Goal: Transaction & Acquisition: Purchase product/service

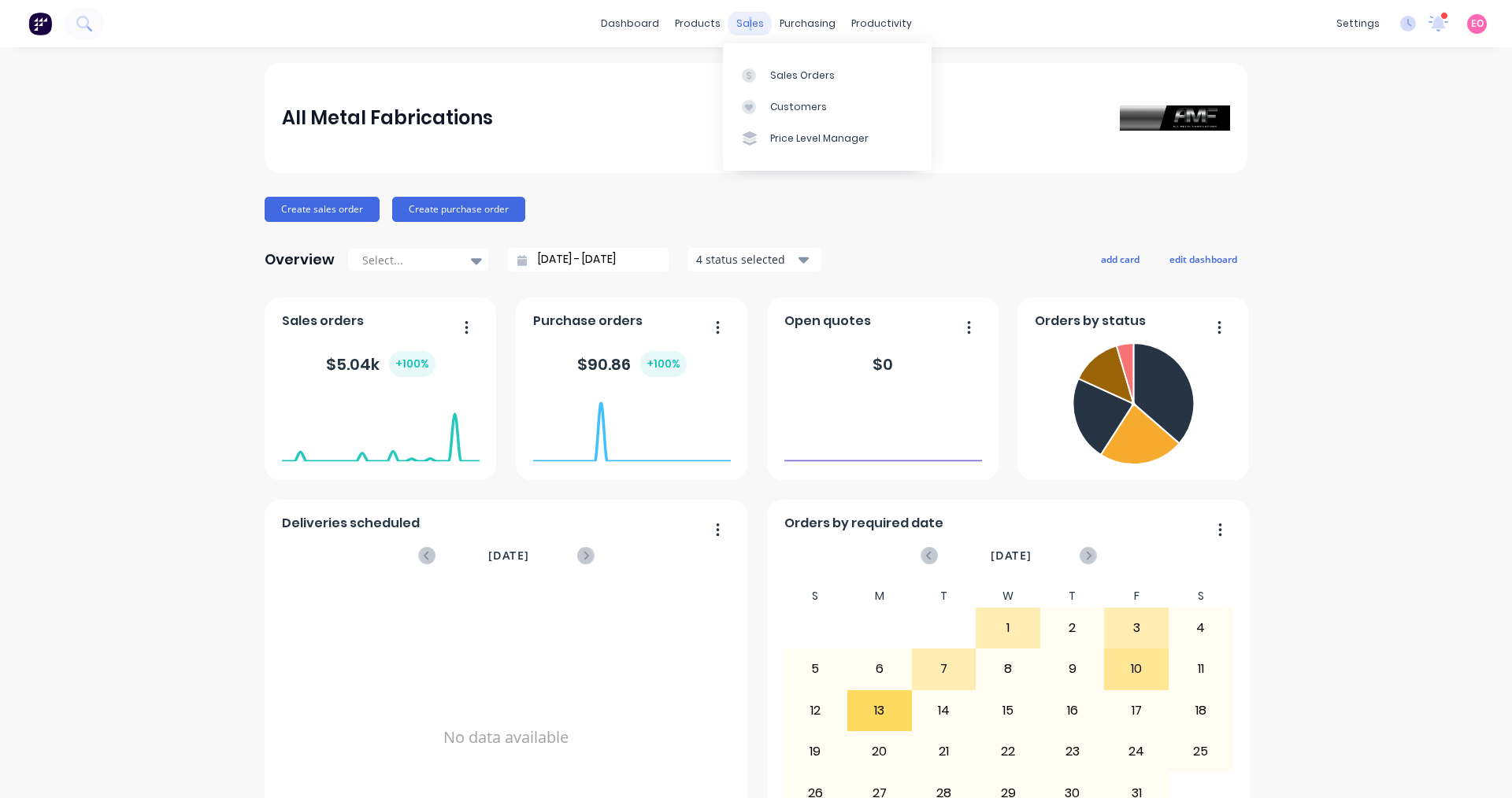
click at [731, 21] on div "sales" at bounding box center [750, 23] width 44 height 24
click at [731, 77] on div "Sales Orders" at bounding box center [802, 75] width 64 height 14
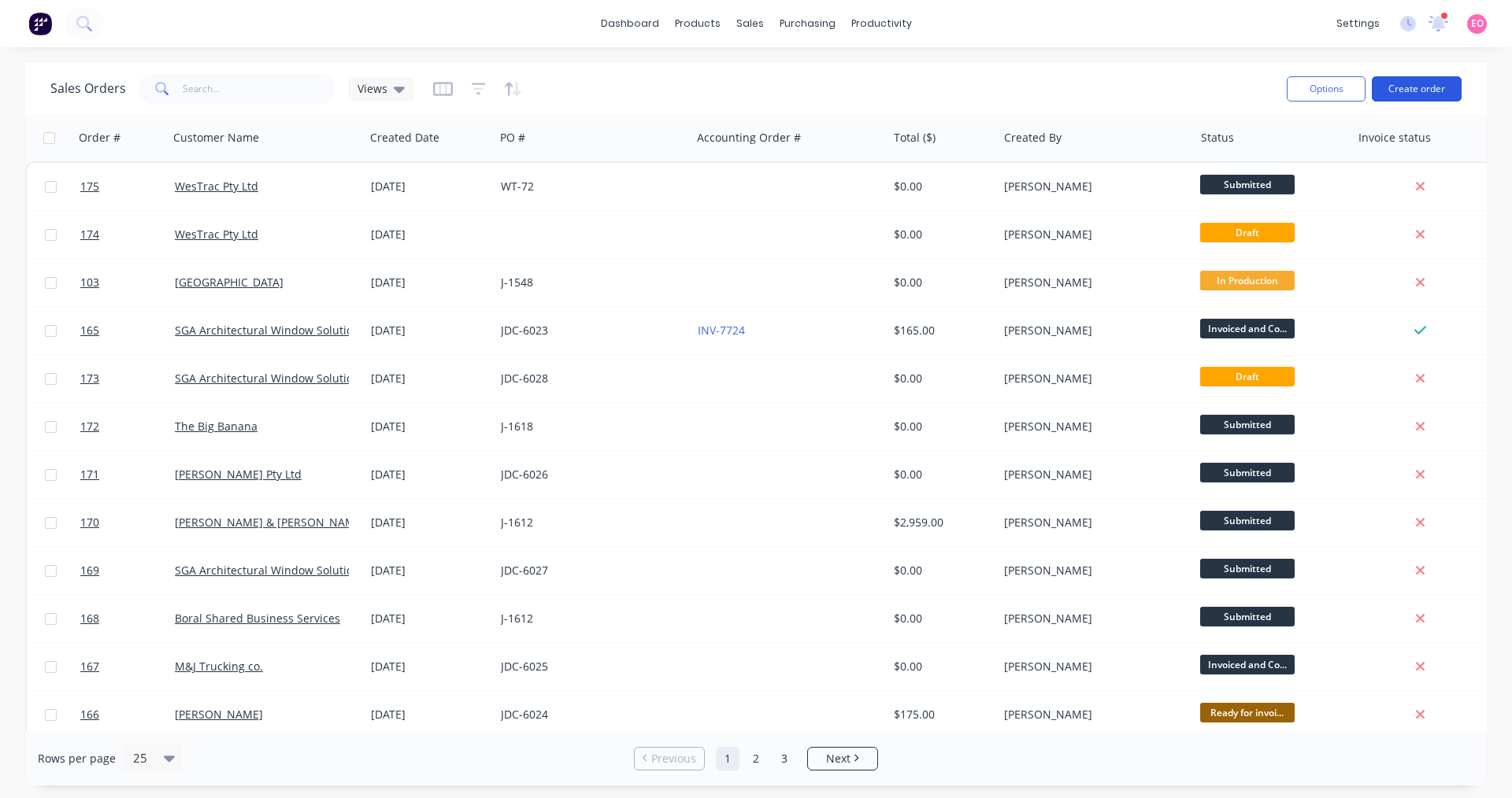
click at [731, 95] on button "Create order" at bounding box center [1416, 89] width 90 height 26
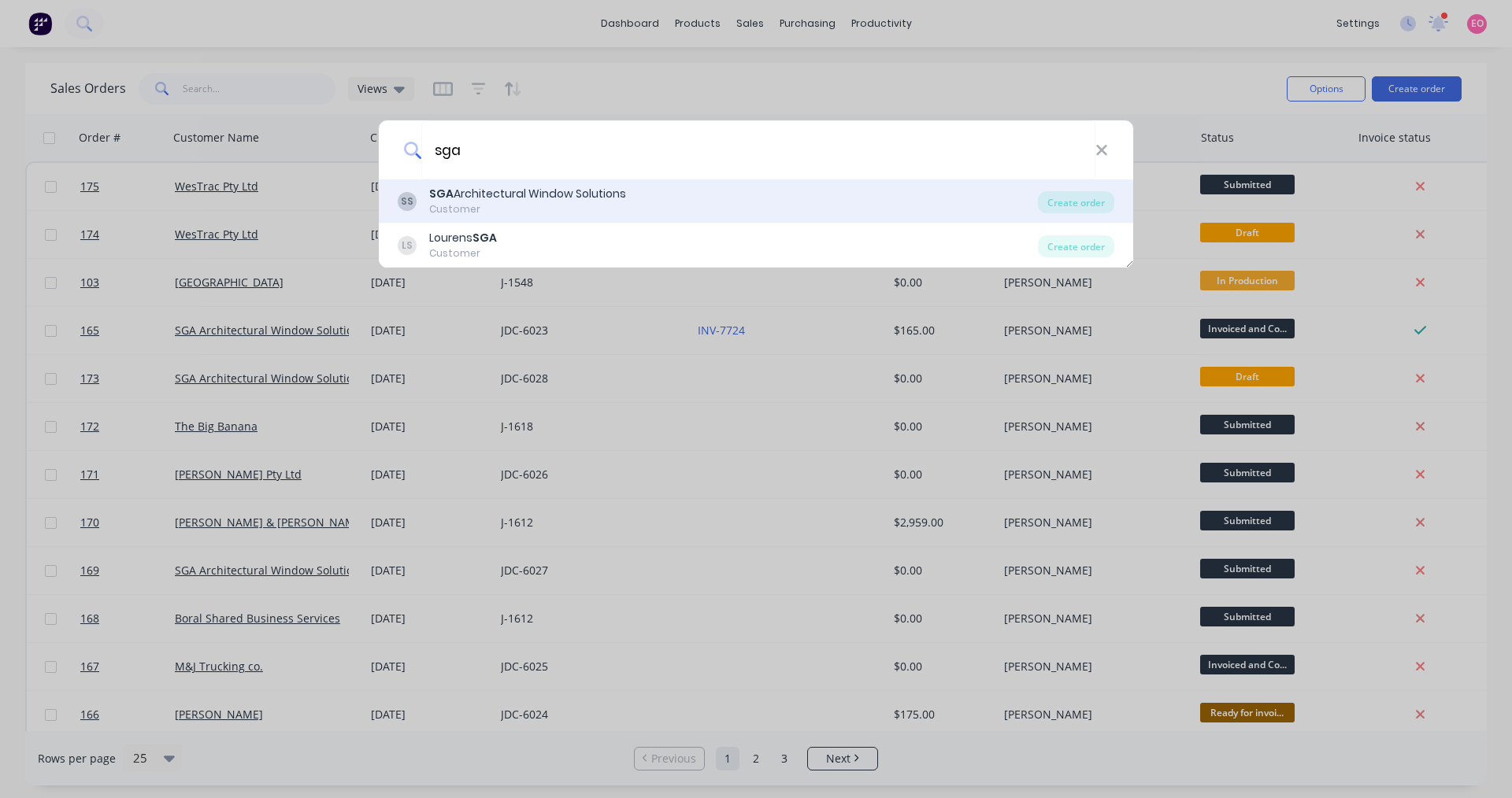
type input "sga"
click at [532, 210] on div "Customer" at bounding box center [528, 209] width 197 height 14
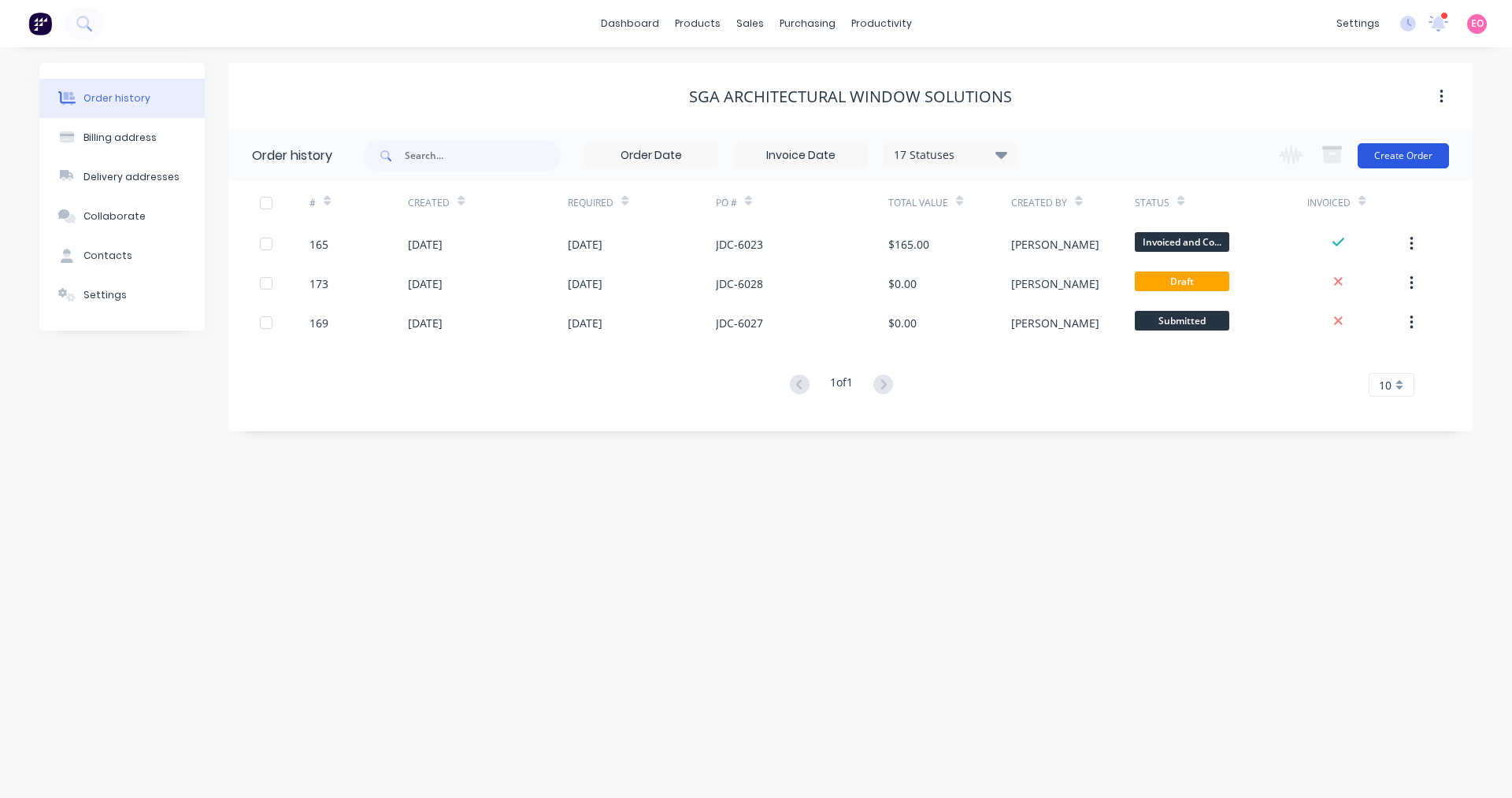
click at [731, 154] on button "Create Order" at bounding box center [1403, 155] width 91 height 26
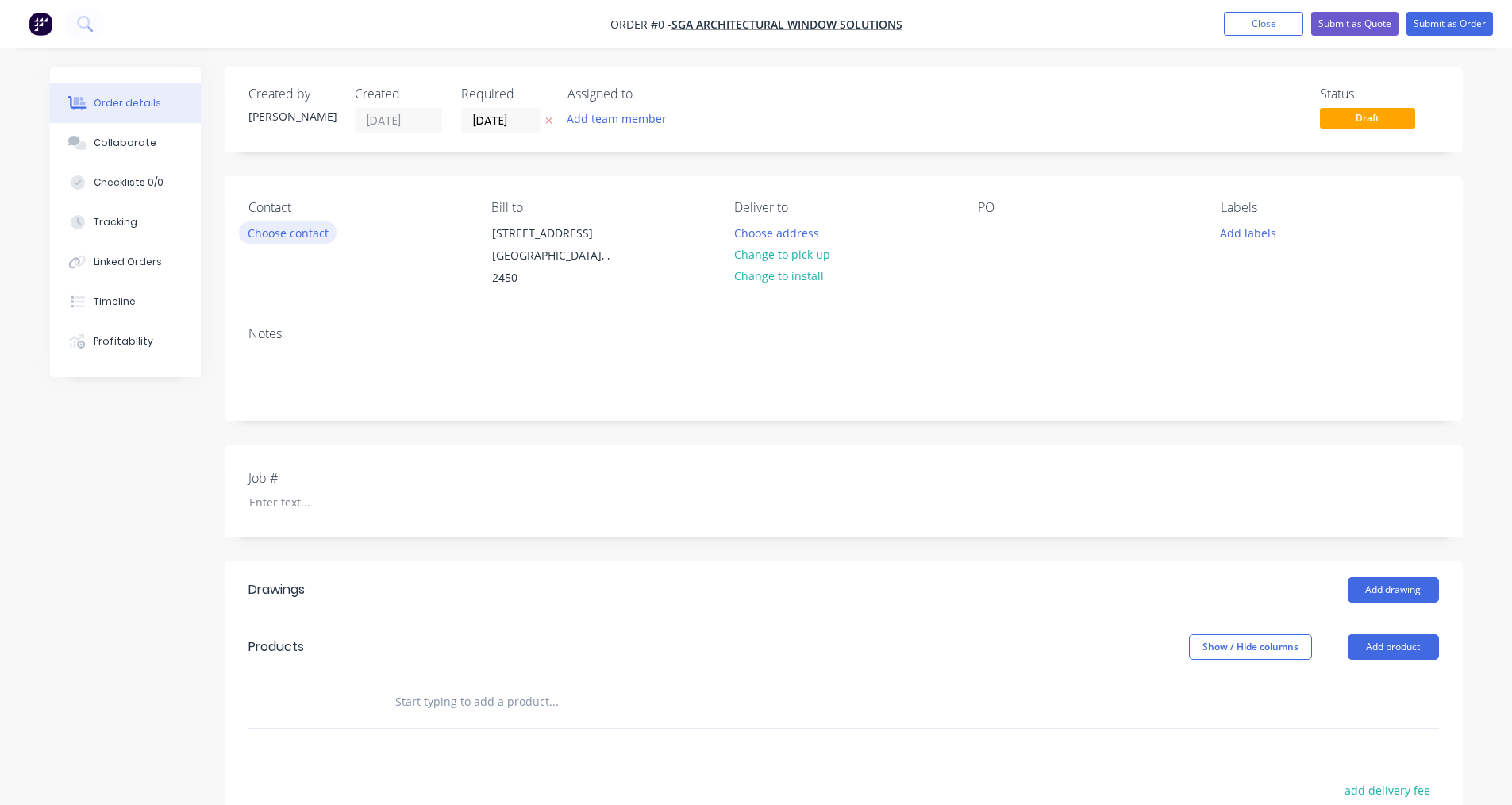
click at [312, 228] on button "Choose contact" at bounding box center [288, 232] width 97 height 21
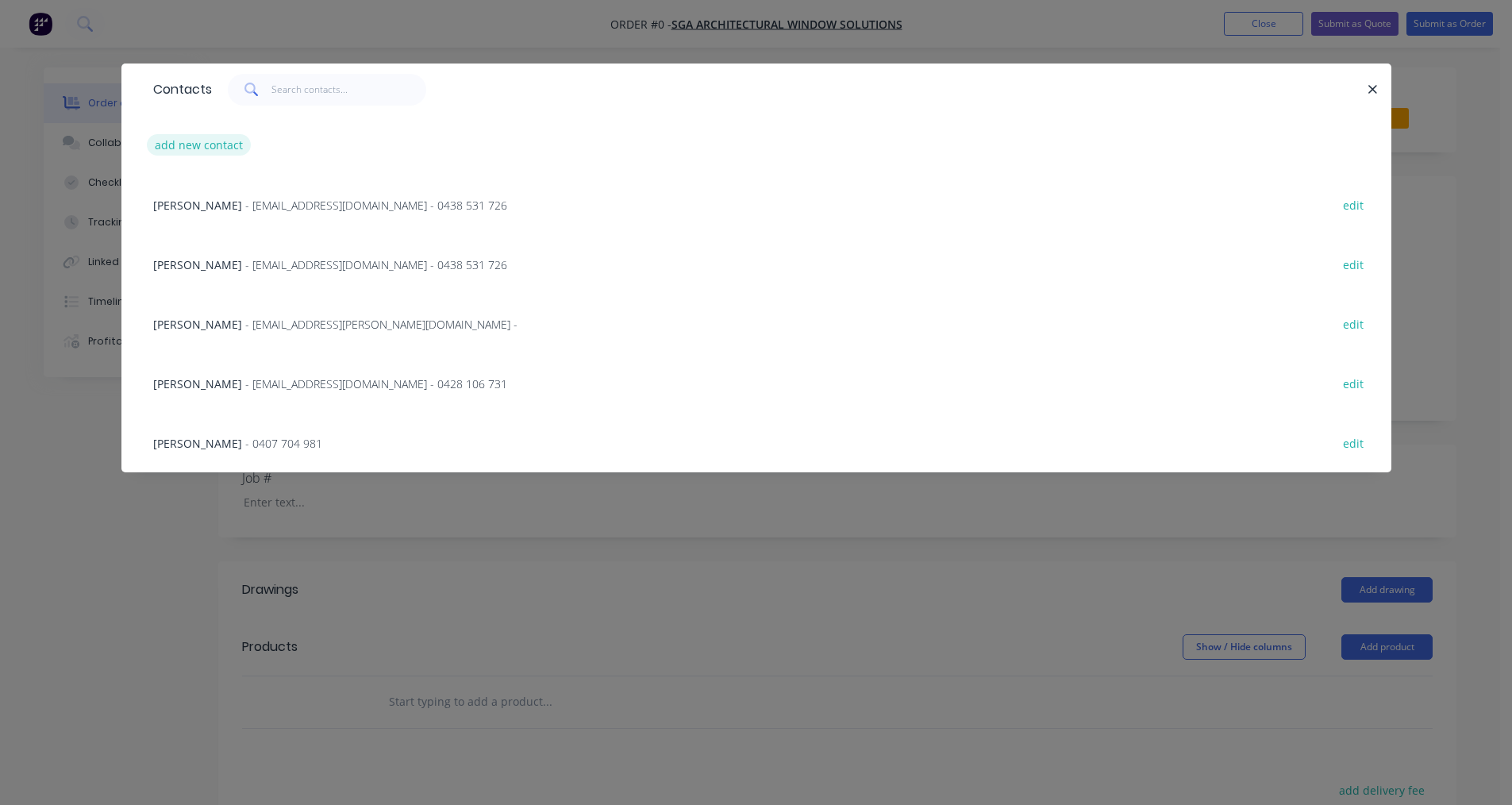
click at [220, 146] on button "add new contact" at bounding box center [200, 144] width 105 height 21
select select "AU"
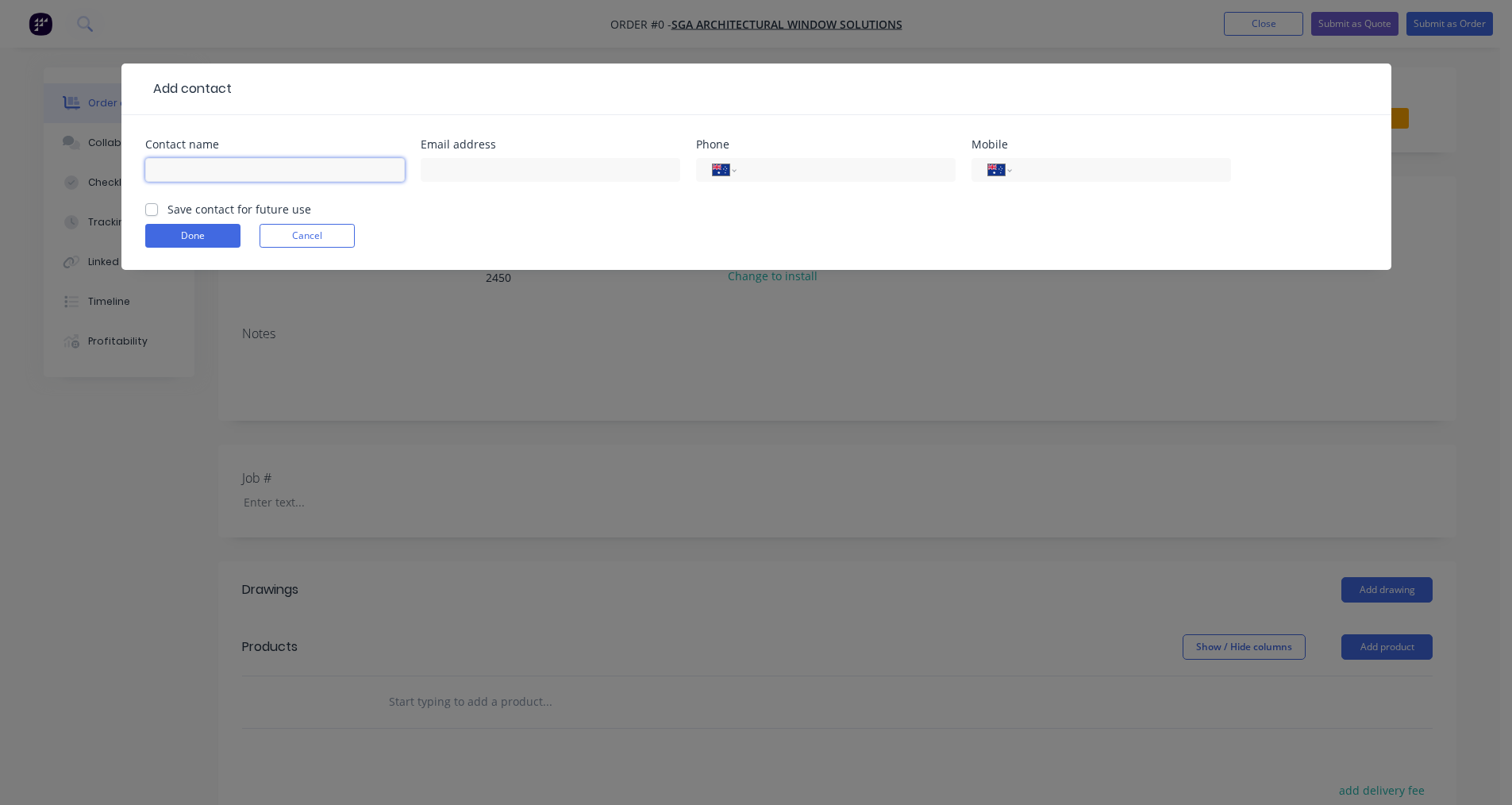
drag, startPoint x: 235, startPoint y: 171, endPoint x: 251, endPoint y: 171, distance: 16.0
click at [235, 170] on input "text" at bounding box center [275, 169] width 260 height 24
type input "[PERSON_NAME]"
click at [737, 164] on input "tel" at bounding box center [842, 170] width 190 height 18
type input "66993877"
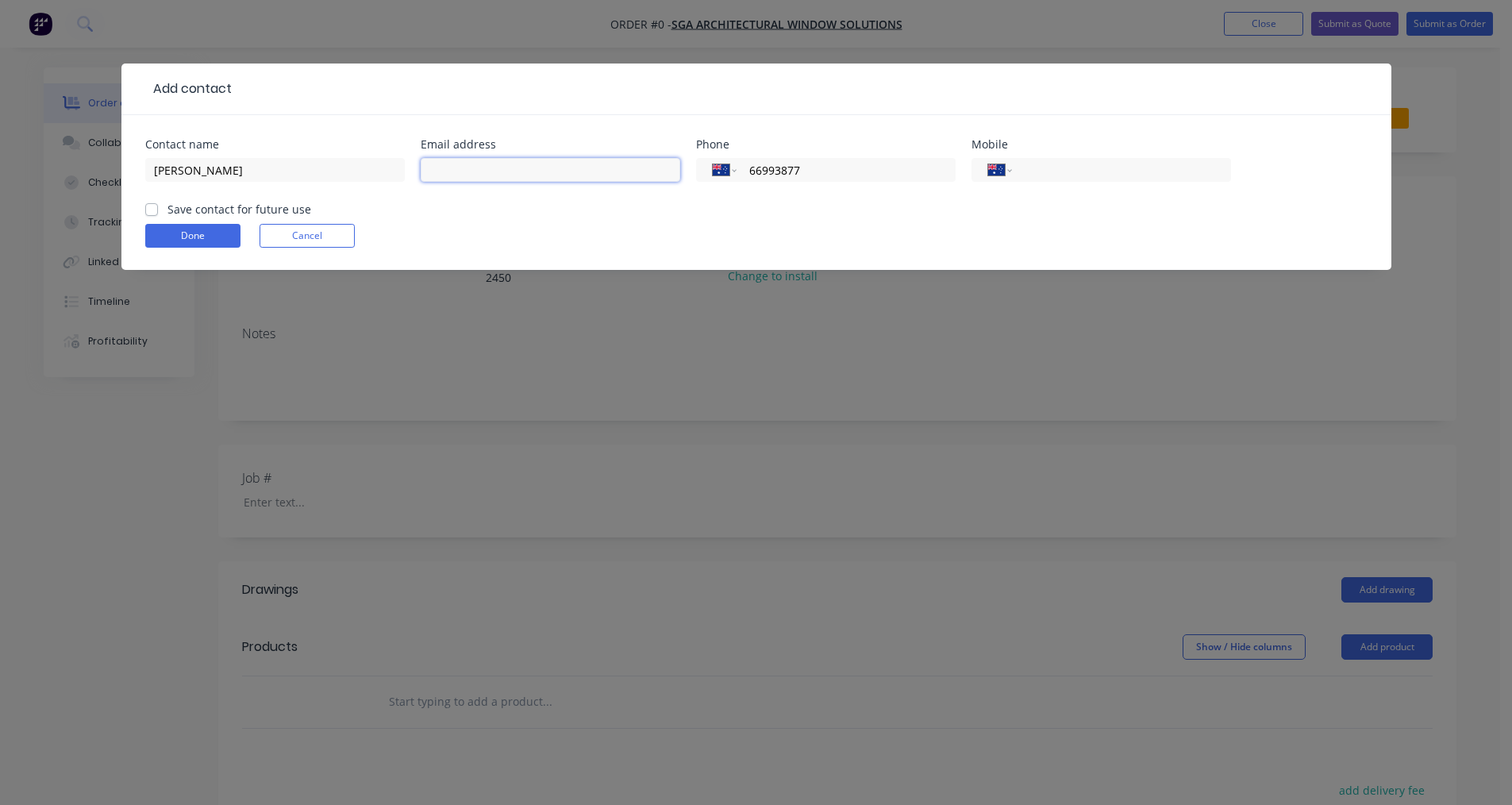
click at [511, 180] on input "text" at bounding box center [551, 169] width 260 height 24
paste input "Production <[EMAIL_ADDRESS][DOMAIN_NAME]>"
click at [494, 169] on input "Production <[EMAIL_ADDRESS][DOMAIN_NAME]>" at bounding box center [551, 169] width 260 height 24
click at [606, 175] on input "[EMAIL_ADDRESS][DOMAIN_NAME]>" at bounding box center [551, 169] width 260 height 24
type input "[EMAIL_ADDRESS][DOMAIN_NAME]"
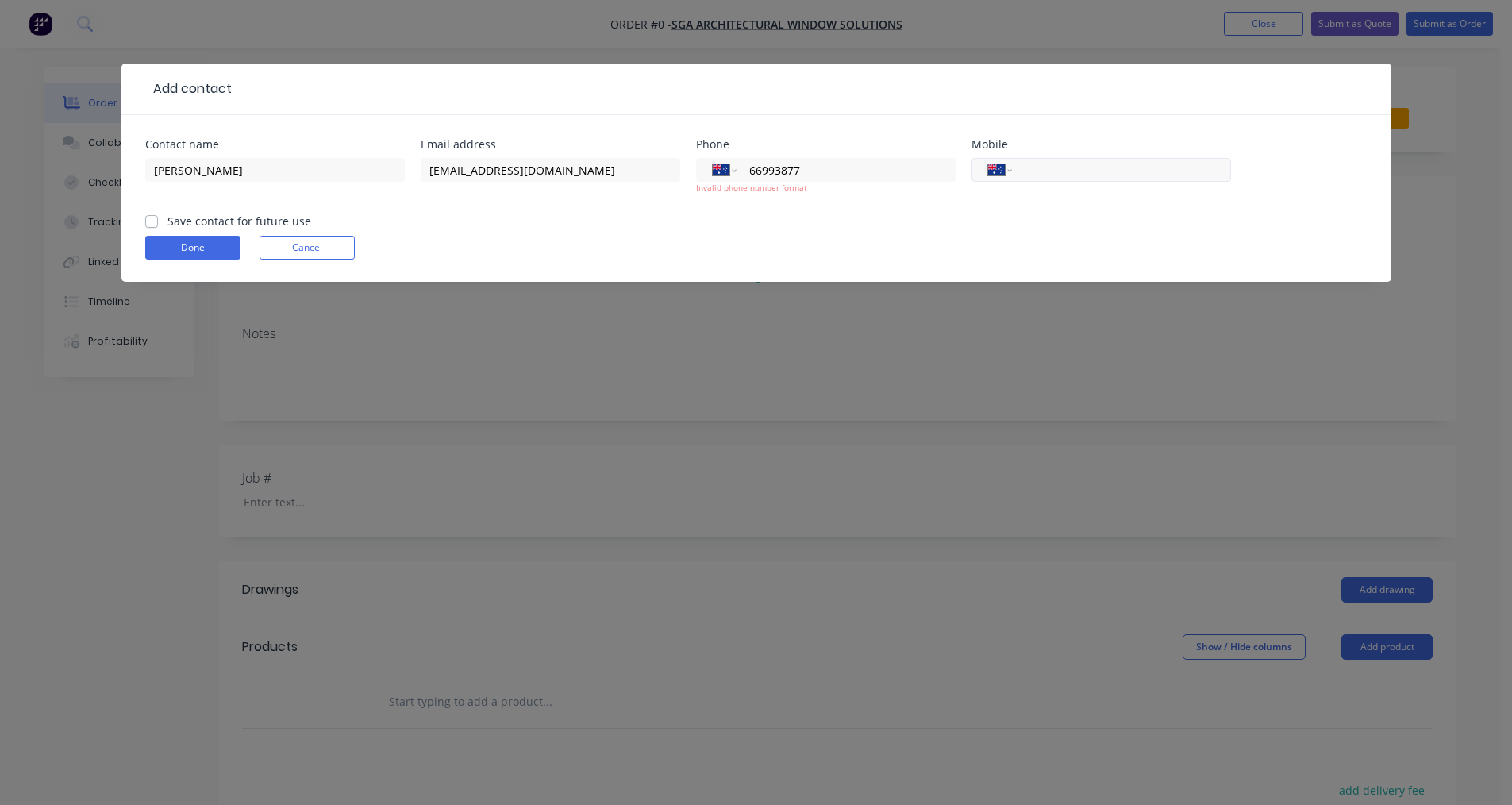
click at [737, 169] on input "tel" at bounding box center [1118, 170] width 190 height 18
paste input "0487 679 634"
type input "0487 679 634"
click at [737, 171] on input "66993877" at bounding box center [842, 170] width 190 height 18
click at [733, 176] on select "International [GEOGRAPHIC_DATA] [GEOGRAPHIC_DATA] [GEOGRAPHIC_DATA] [GEOGRAPHIC…" at bounding box center [724, 169] width 24 height 22
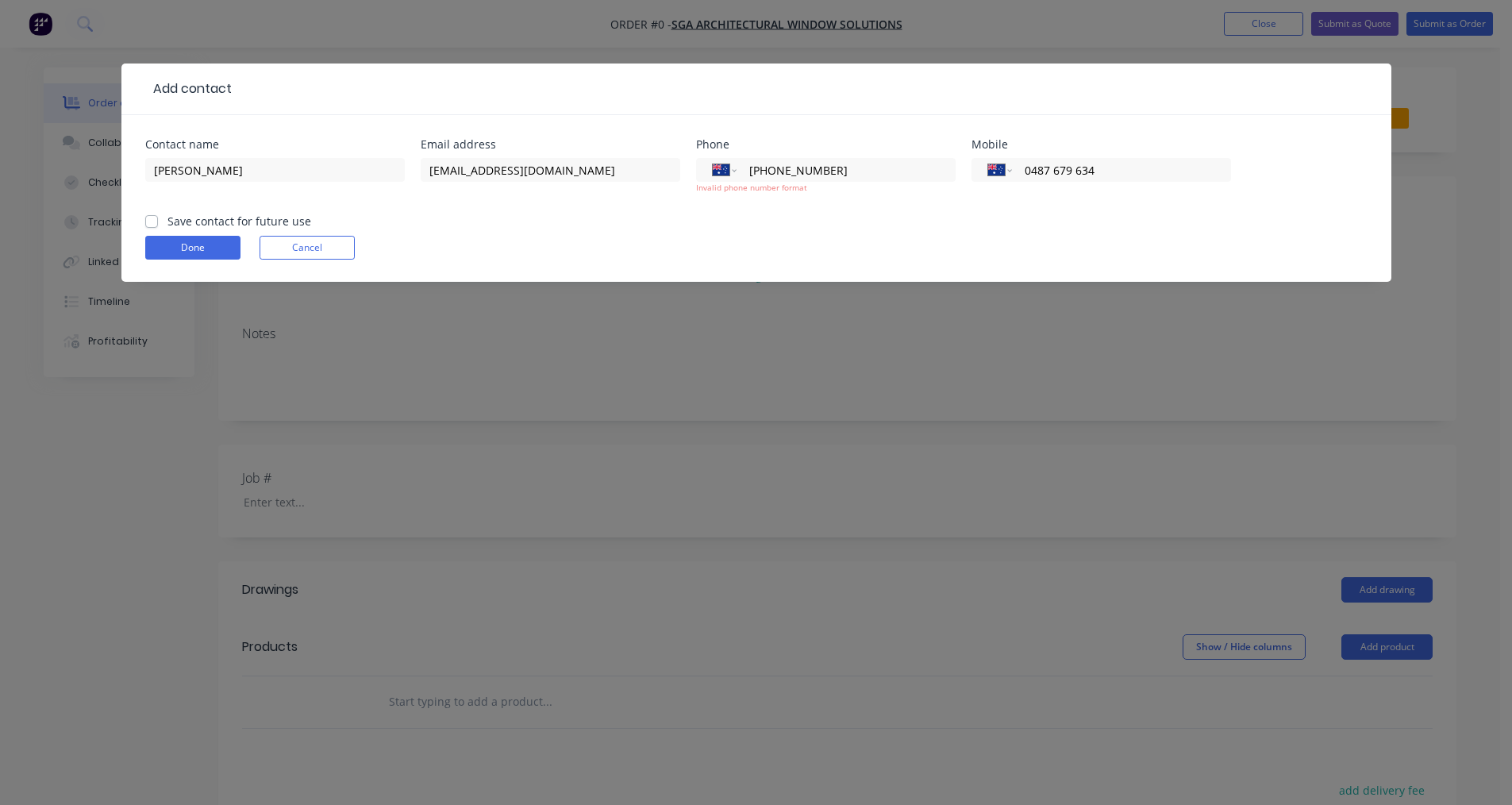
click at [737, 242] on div "Done Cancel" at bounding box center [756, 248] width 1222 height 24
click at [737, 162] on input "[PHONE_NUMBER]" at bounding box center [842, 170] width 190 height 18
click at [737, 169] on input "[PHONE_NUMBER]" at bounding box center [842, 170] width 190 height 18
type input "0"
type input "[PHONE_NUMBER]"
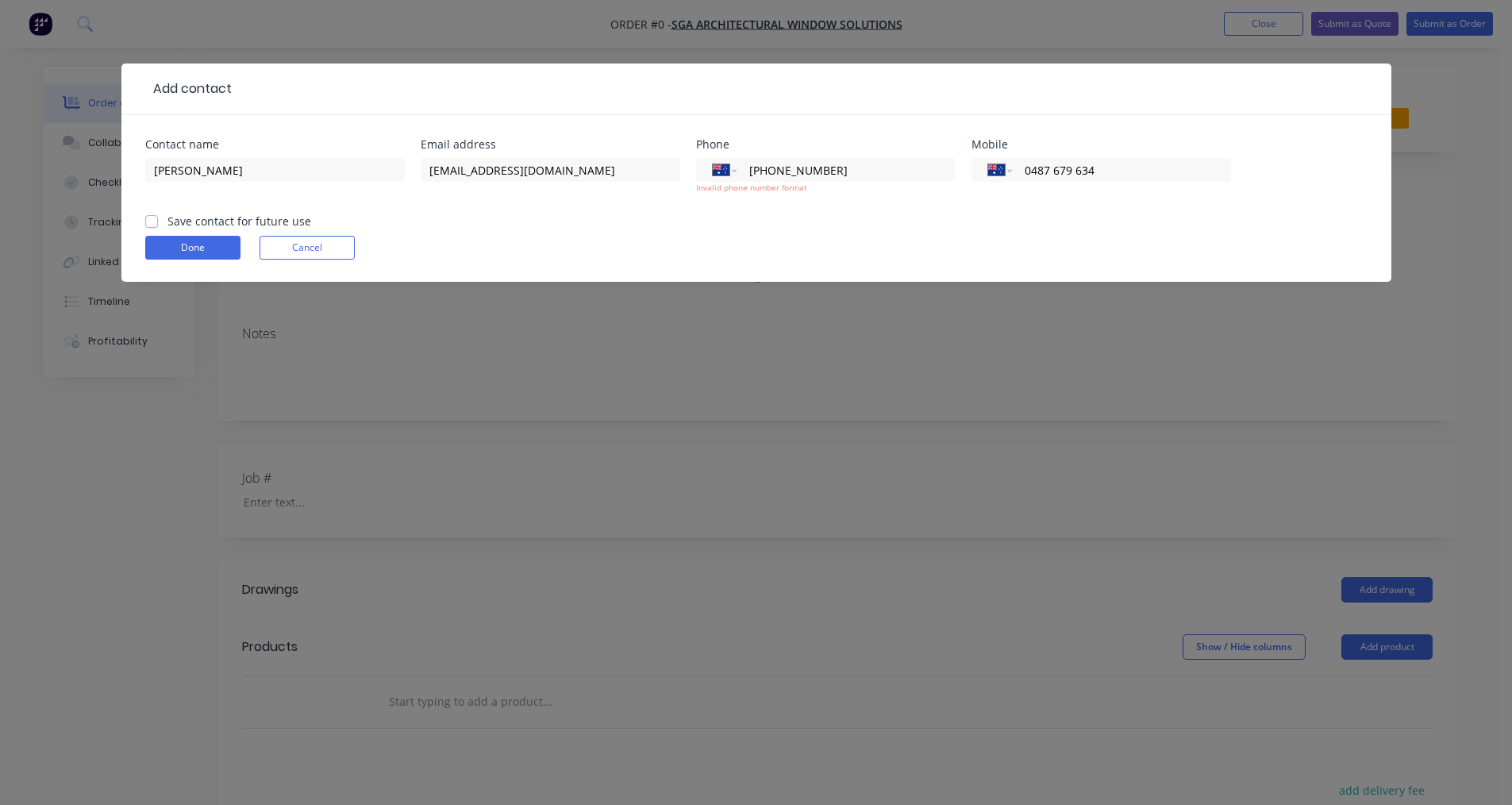
drag, startPoint x: 143, startPoint y: 218, endPoint x: 285, endPoint y: 219, distance: 142.0
click at [145, 218] on div "Contact name Lourens Cloete Email address [EMAIL_ADDRESS][DOMAIN_NAME] Phone In…" at bounding box center [756, 198] width 1270 height 166
click at [167, 222] on label "Save contact for future use" at bounding box center [239, 221] width 143 height 16
click at [157, 222] on input "Save contact for future use" at bounding box center [151, 221] width 12 height 15
checkbox input "true"
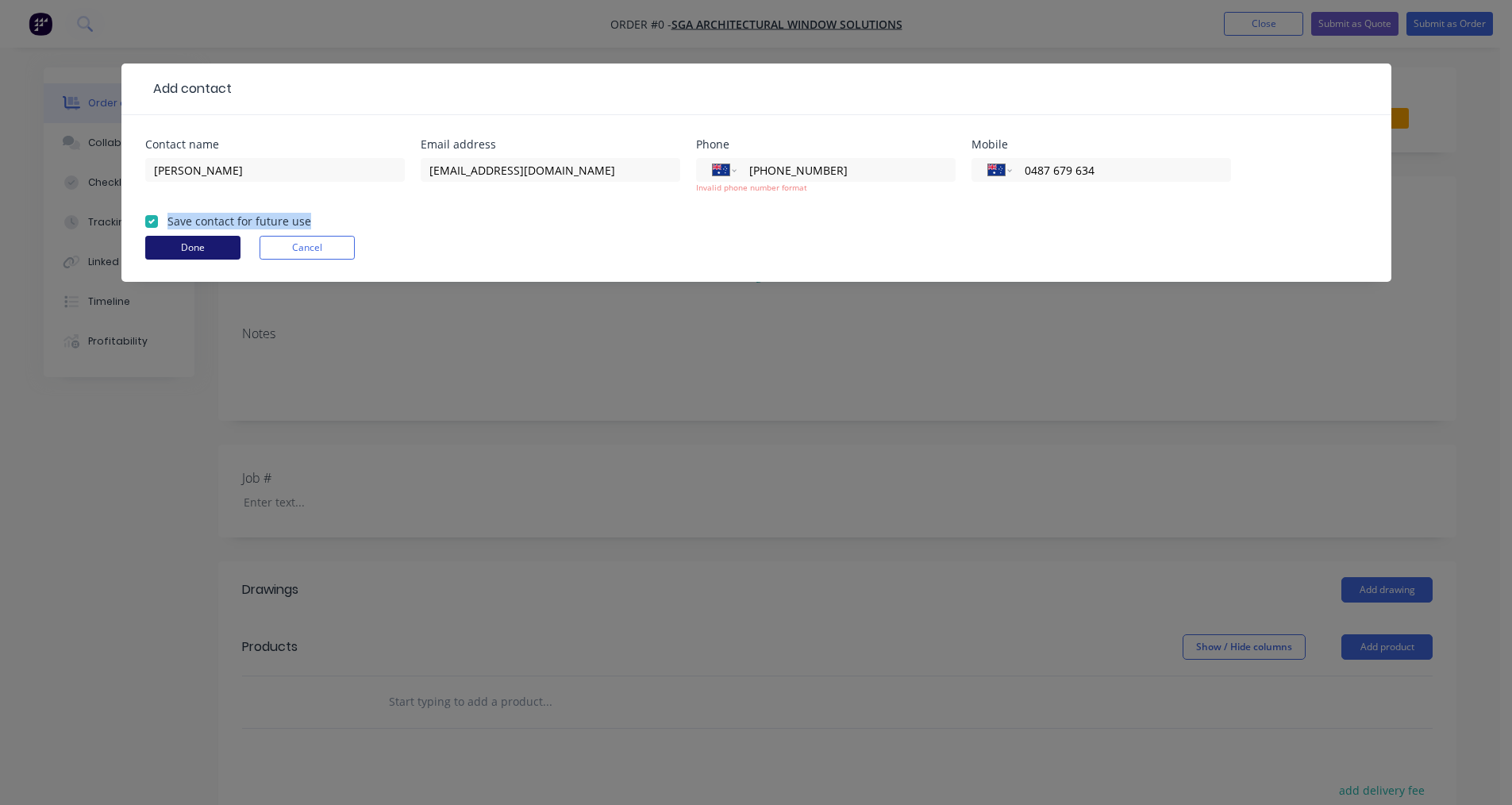
click at [159, 239] on button "Done" at bounding box center [193, 248] width 96 height 24
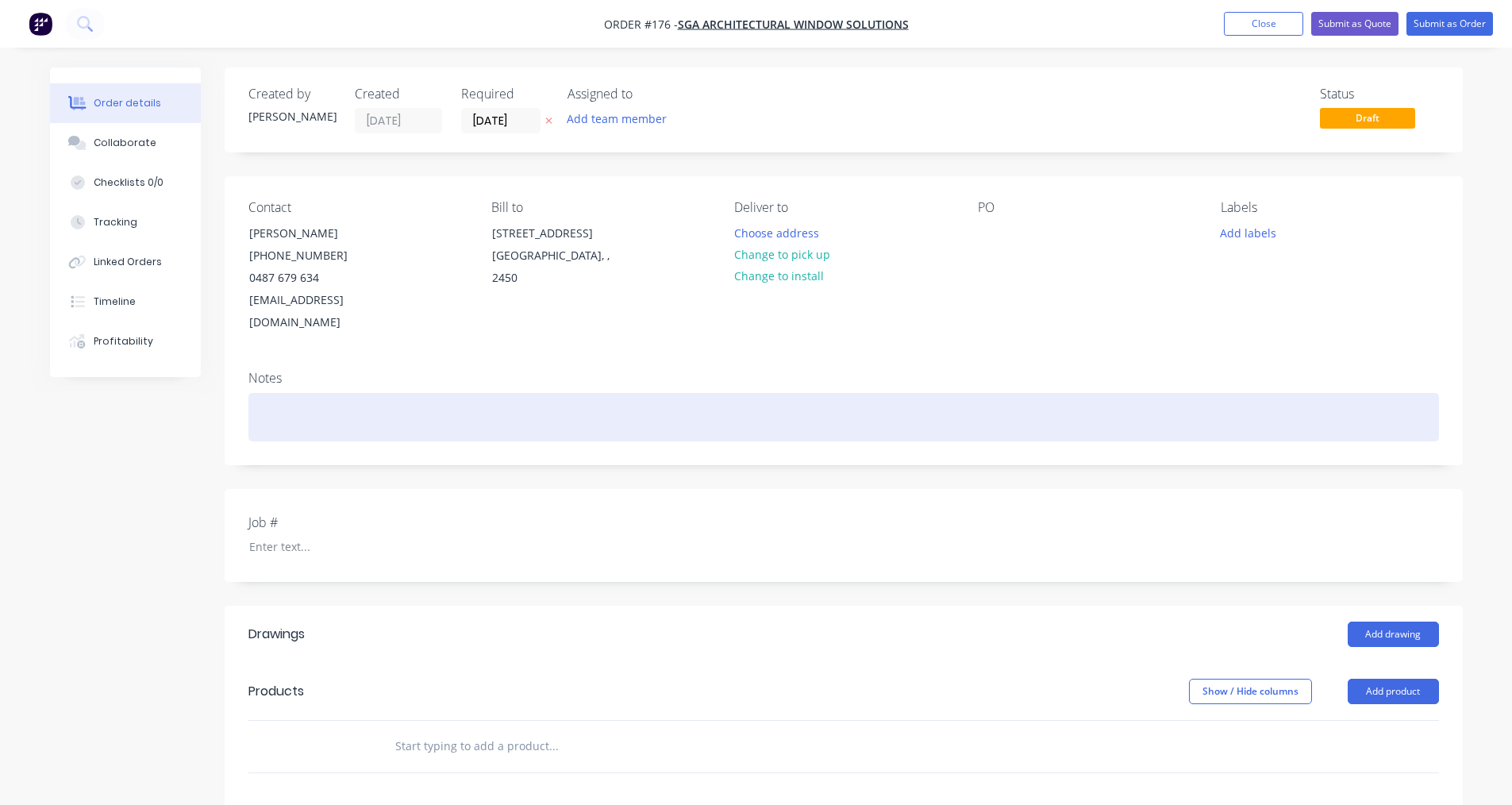
click at [281, 411] on div at bounding box center [844, 417] width 1191 height 49
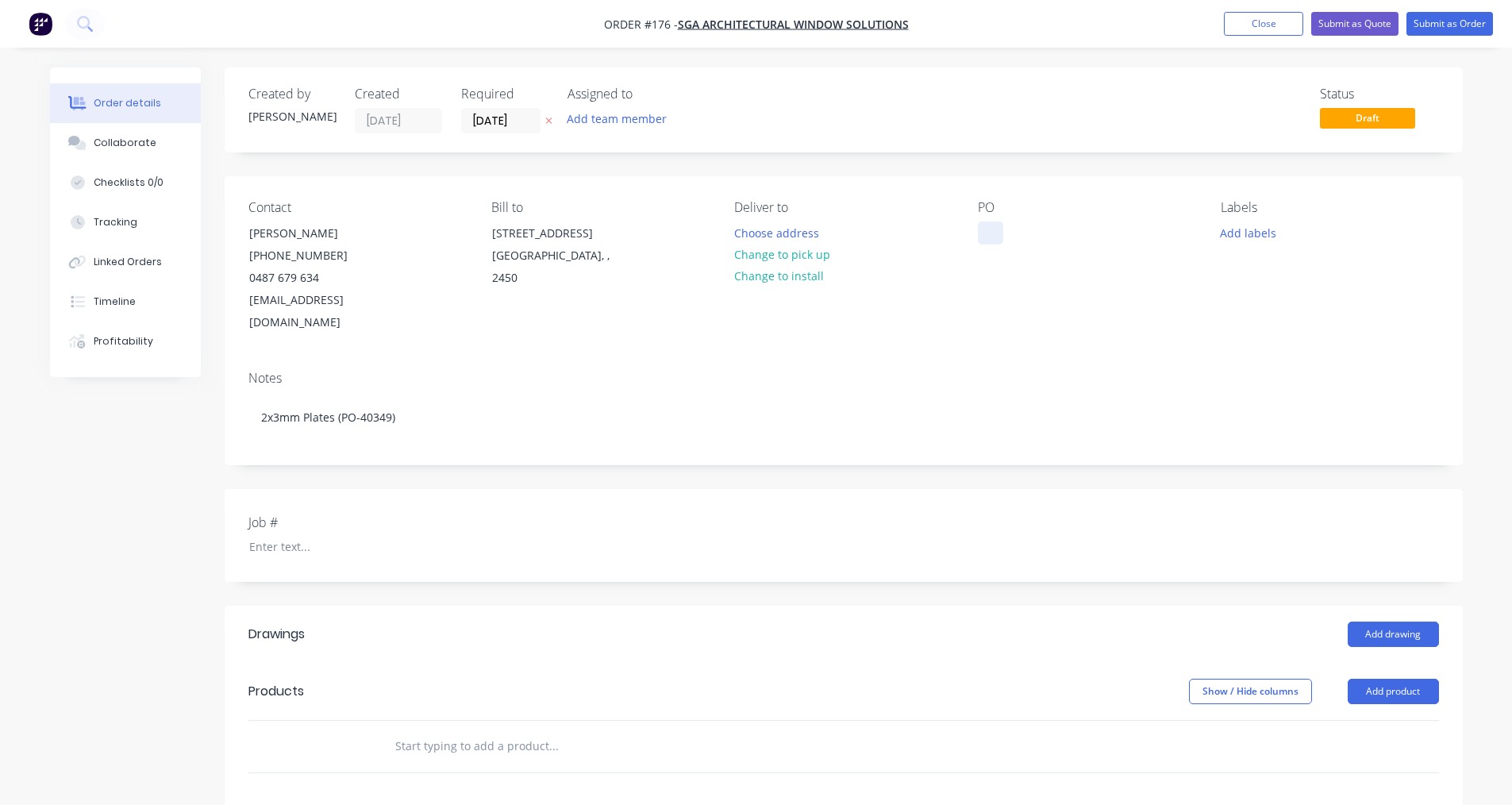
click at [737, 240] on div at bounding box center [990, 233] width 26 height 23
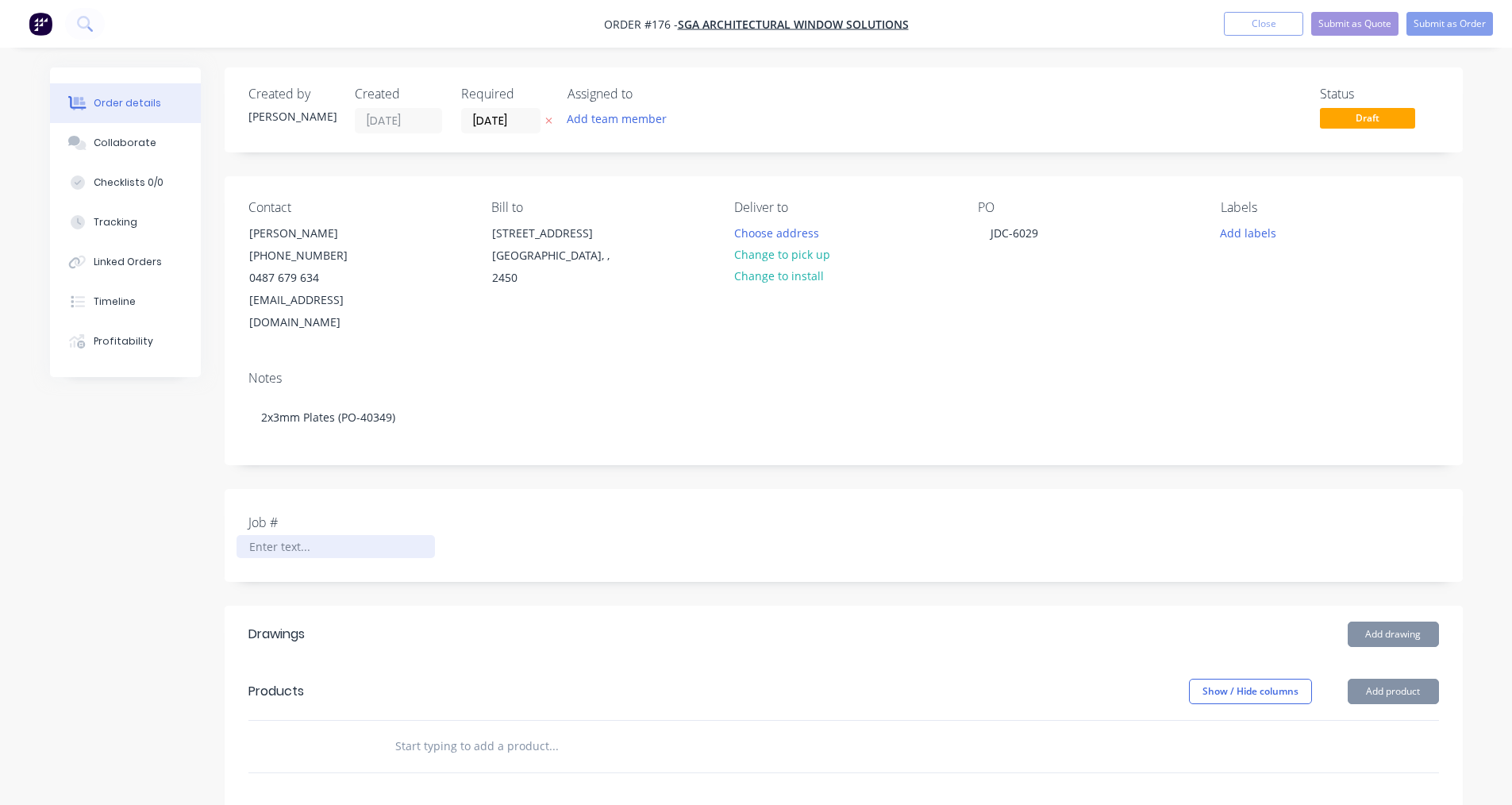
click at [361, 535] on div at bounding box center [336, 547] width 199 height 23
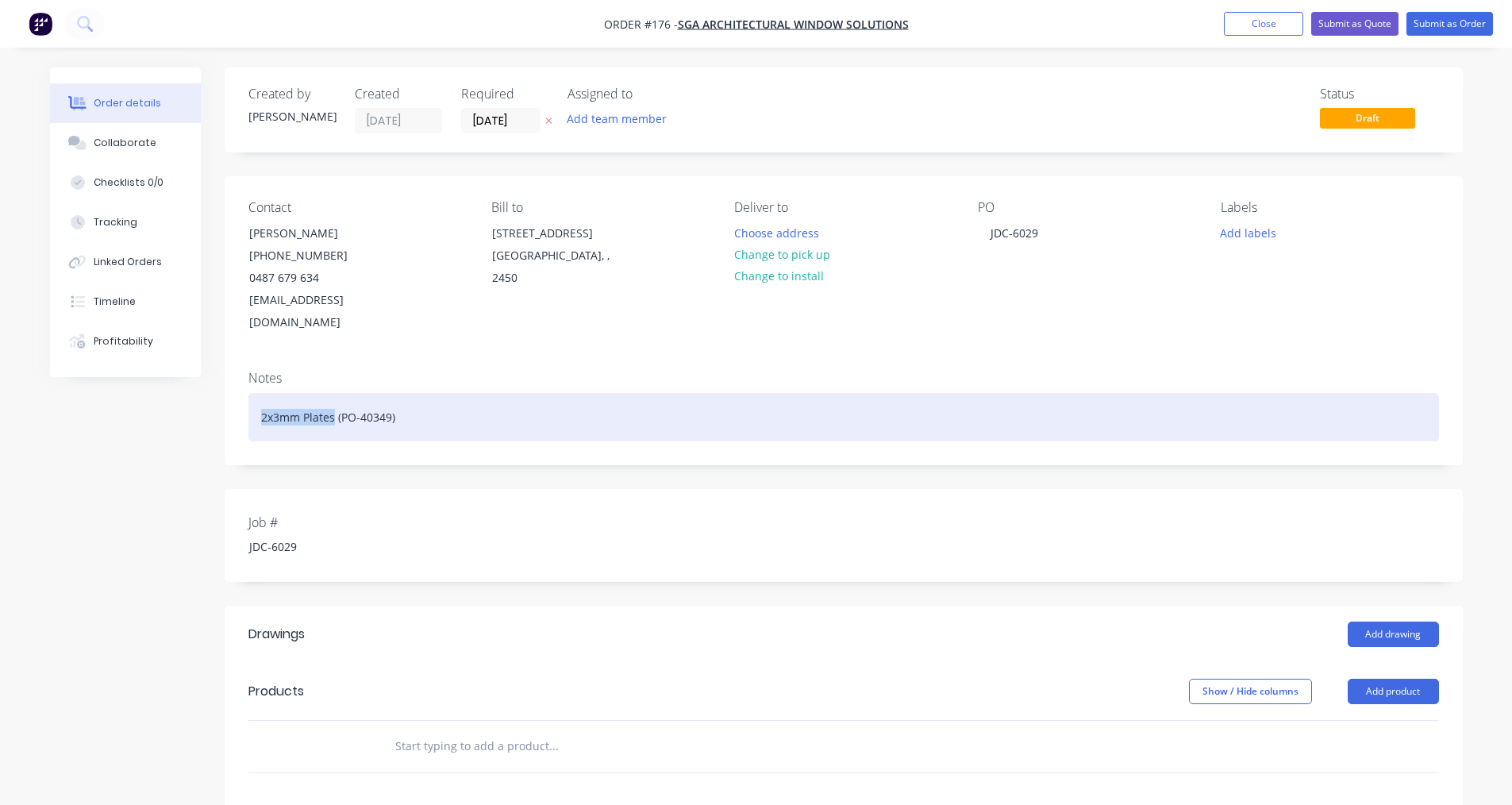
drag, startPoint x: 334, startPoint y: 396, endPoint x: 261, endPoint y: 400, distance: 73.1
click at [261, 400] on div "2x3mm Plates (PO-40349)" at bounding box center [844, 417] width 1191 height 49
copy div "2x3mm Plates"
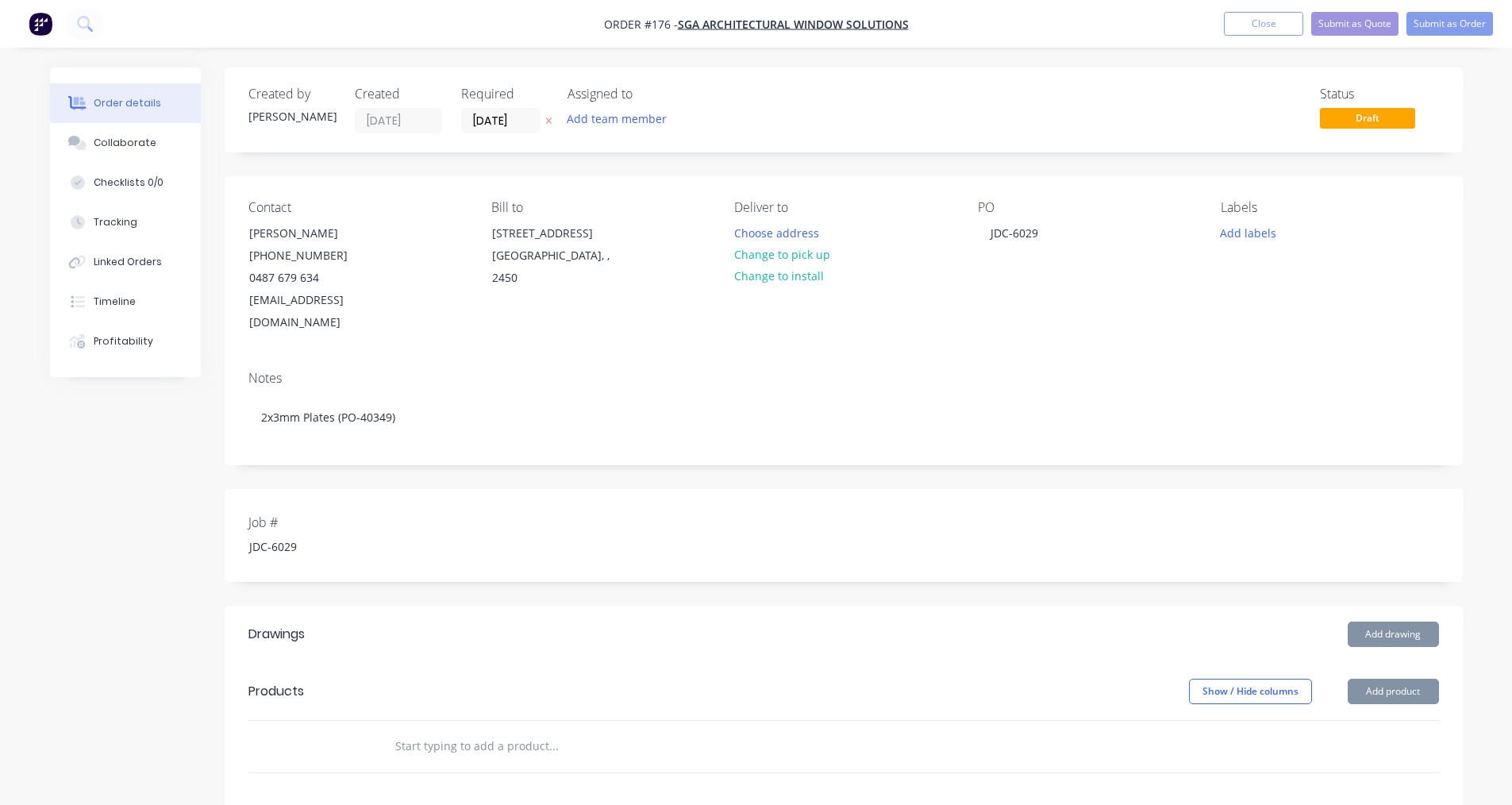
click at [420, 730] on input "text" at bounding box center [553, 746] width 317 height 32
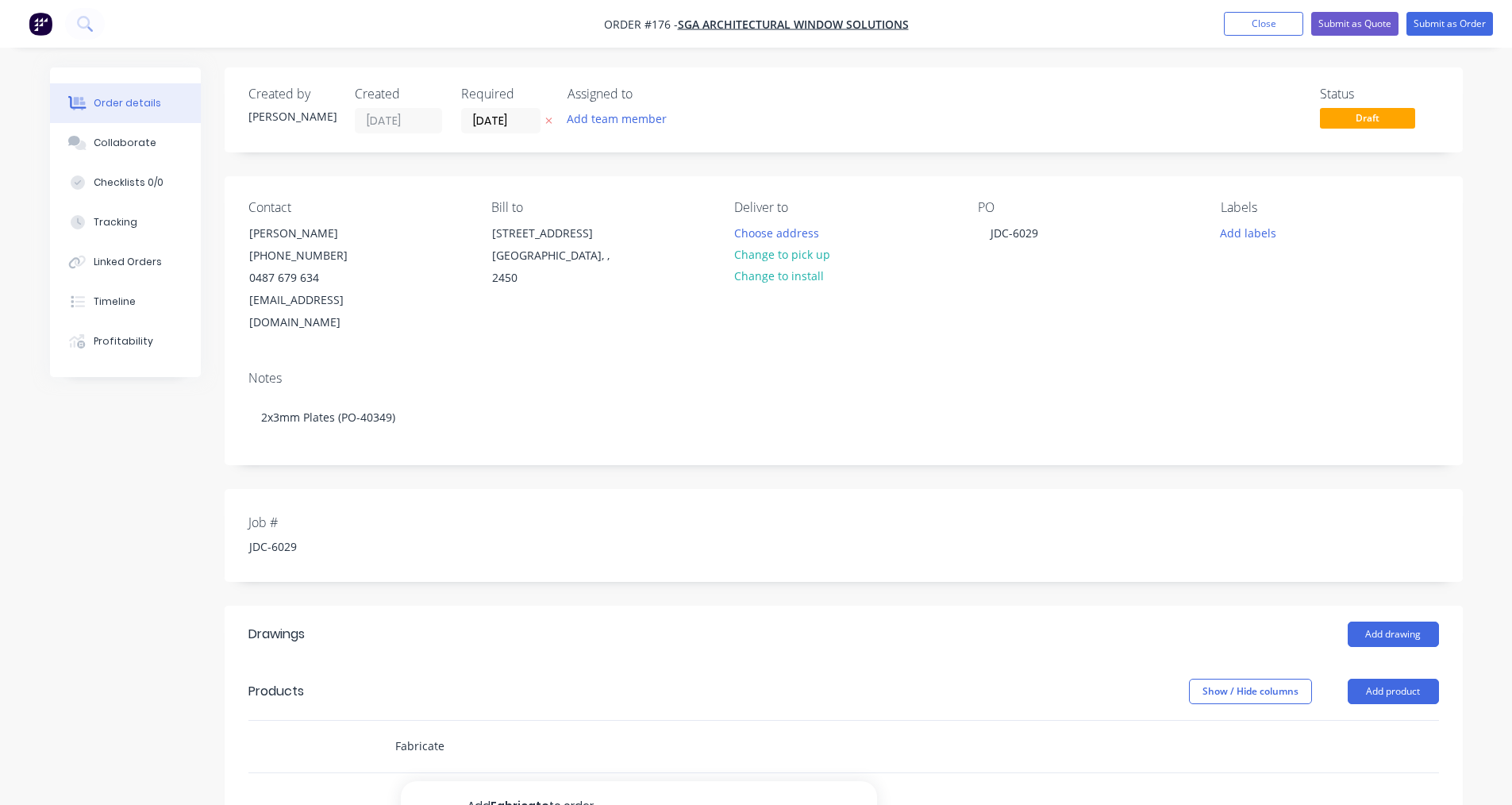
paste input "2x3mm Plates"
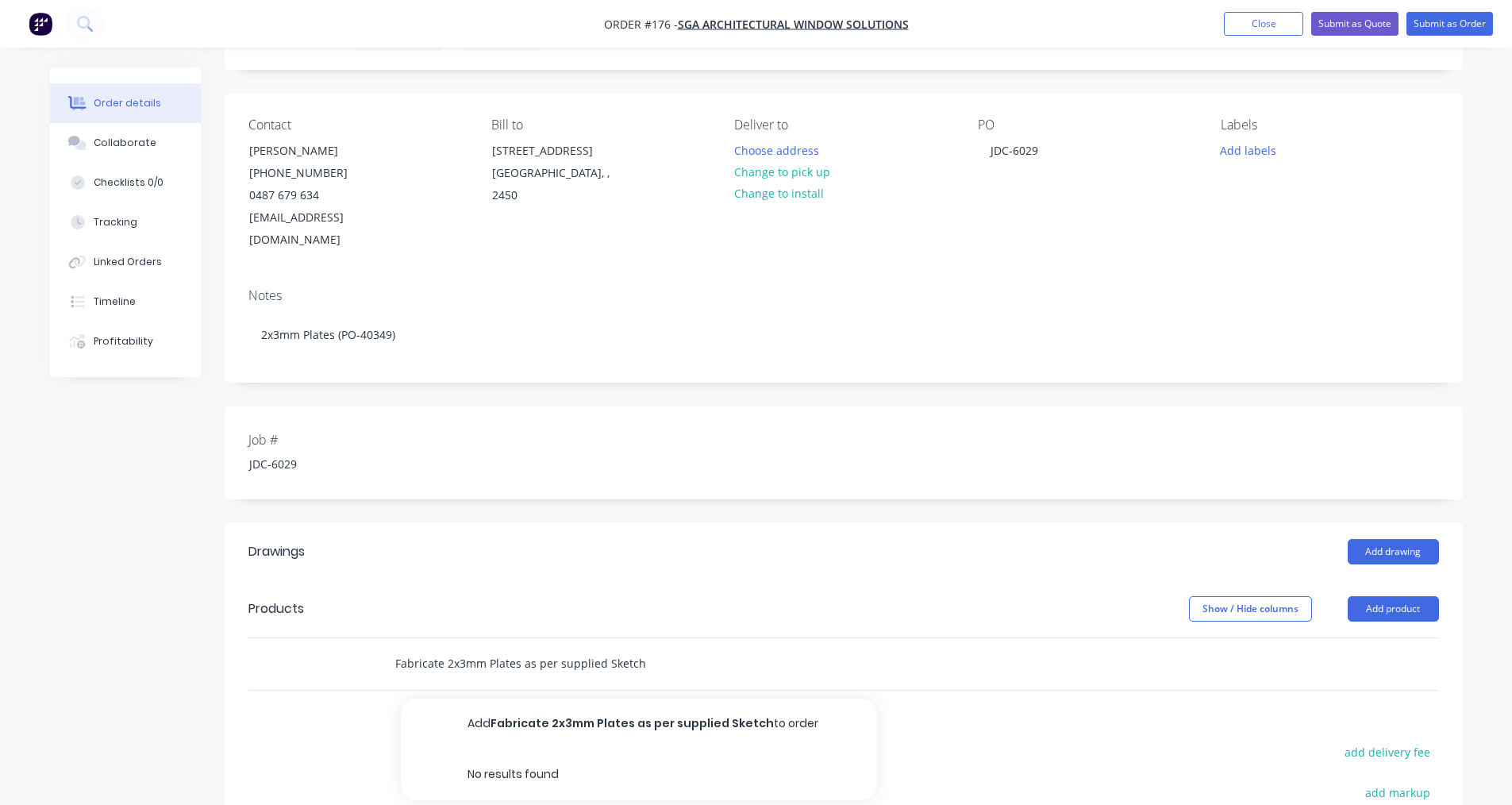
scroll to position [159, 0]
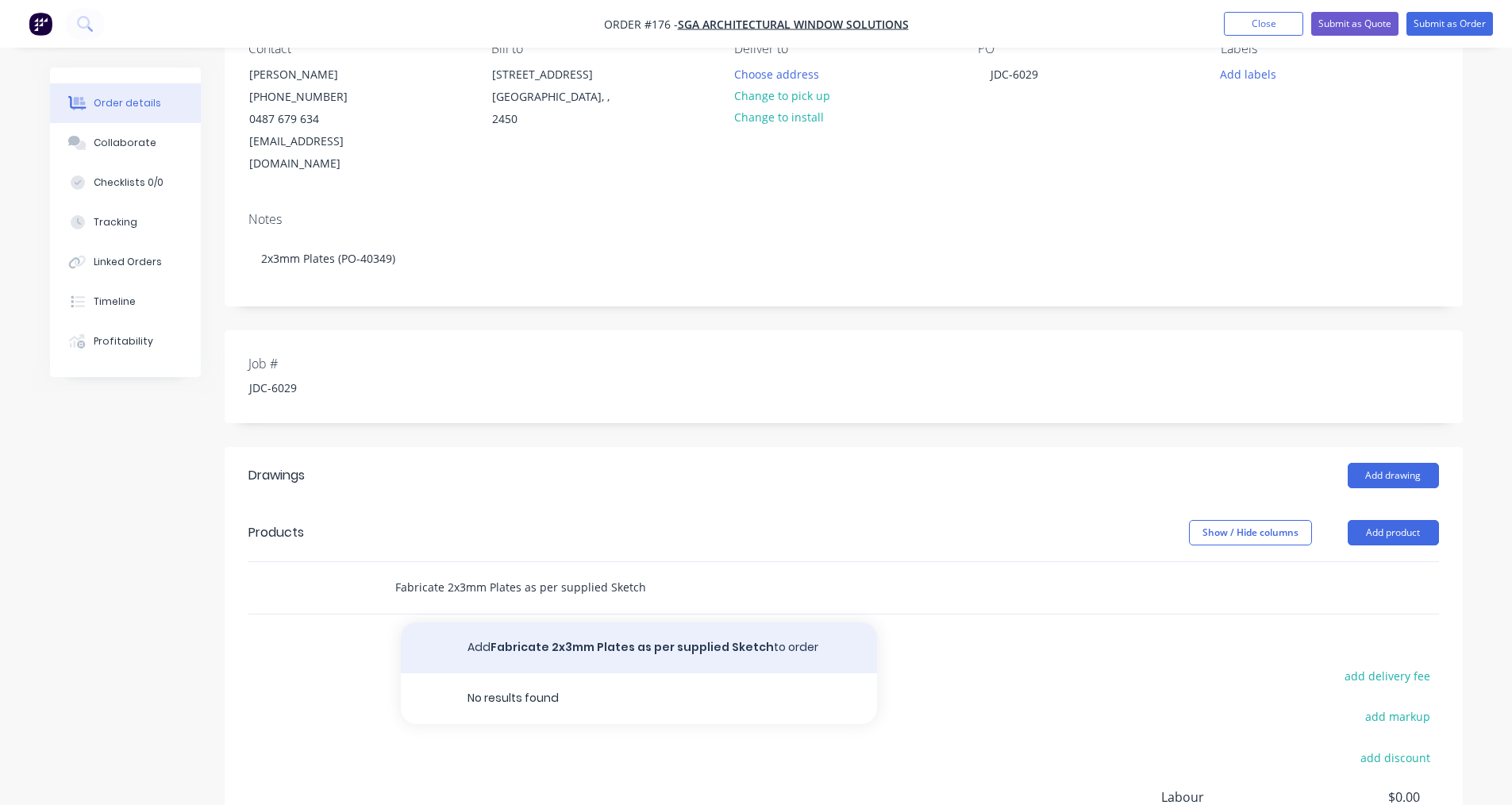
type input "Fabricate 2x3mm Plates as per supplied Sketch"
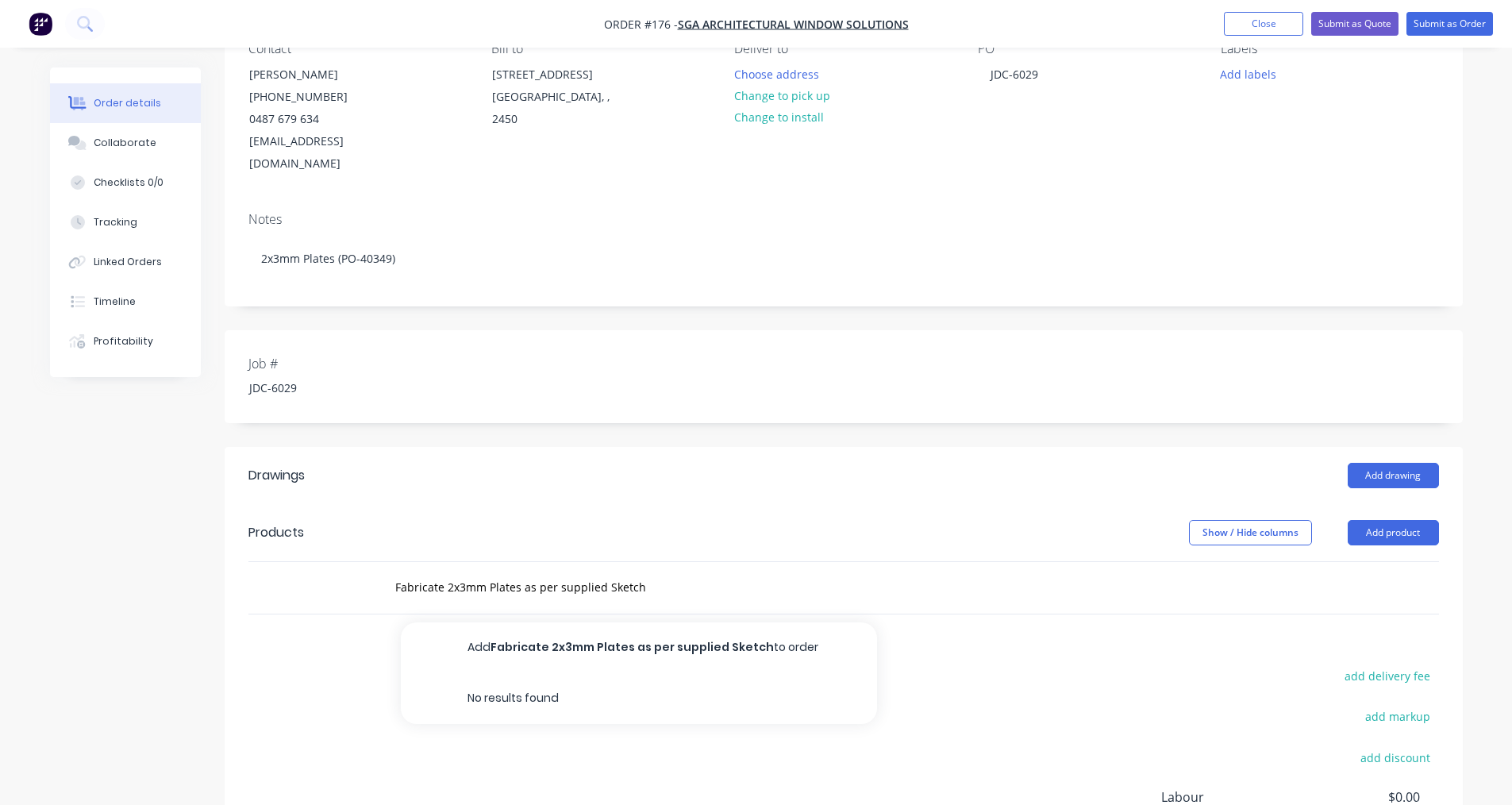
drag, startPoint x: 661, startPoint y: 630, endPoint x: 880, endPoint y: 660, distance: 221.0
click at [661, 628] on button "Add Fabricate 2x3mm Plates as per supplied Sketch to order" at bounding box center [638, 647] width 476 height 51
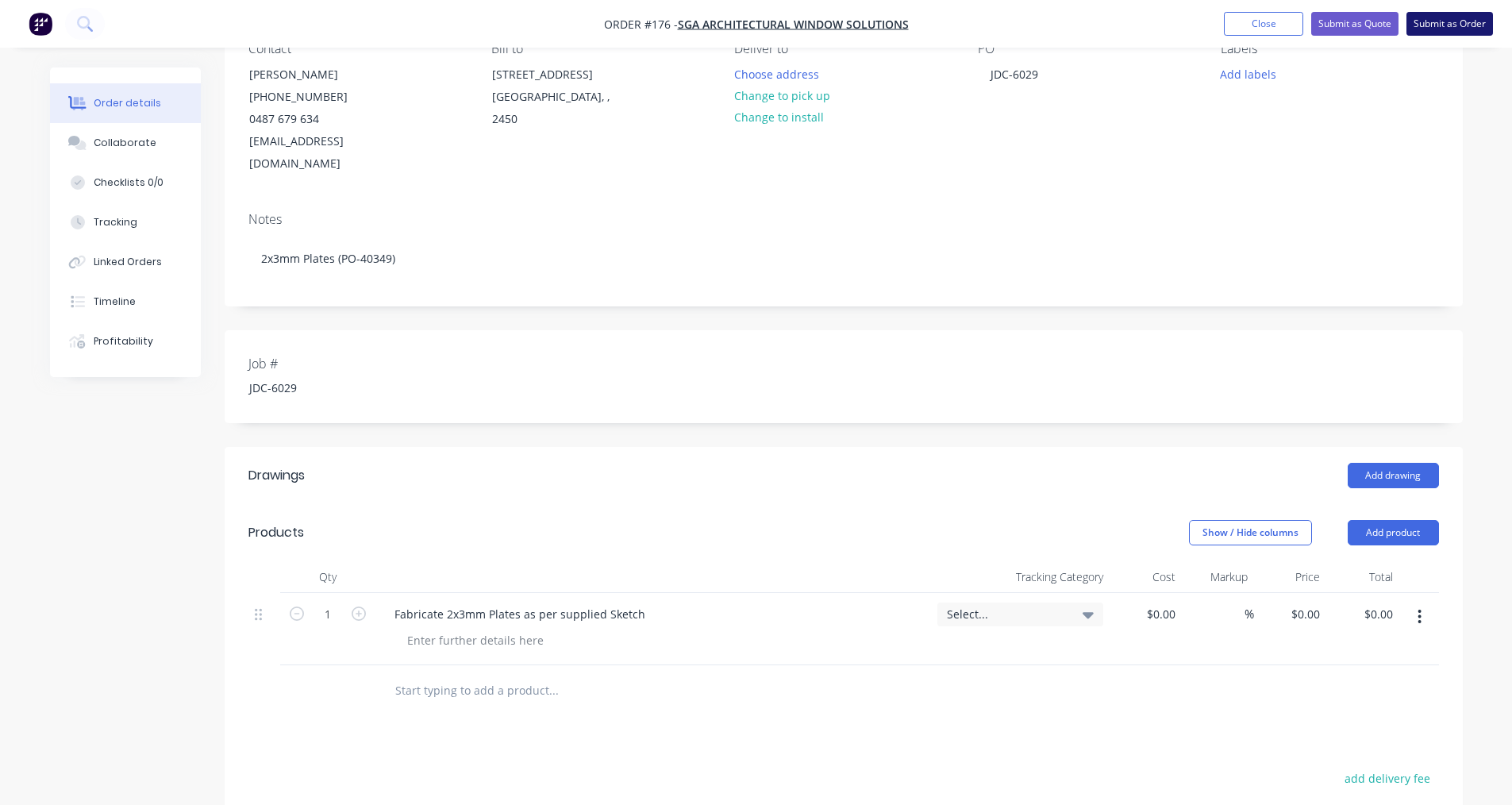
click at [737, 21] on button "Submit as Order" at bounding box center [1450, 23] width 87 height 24
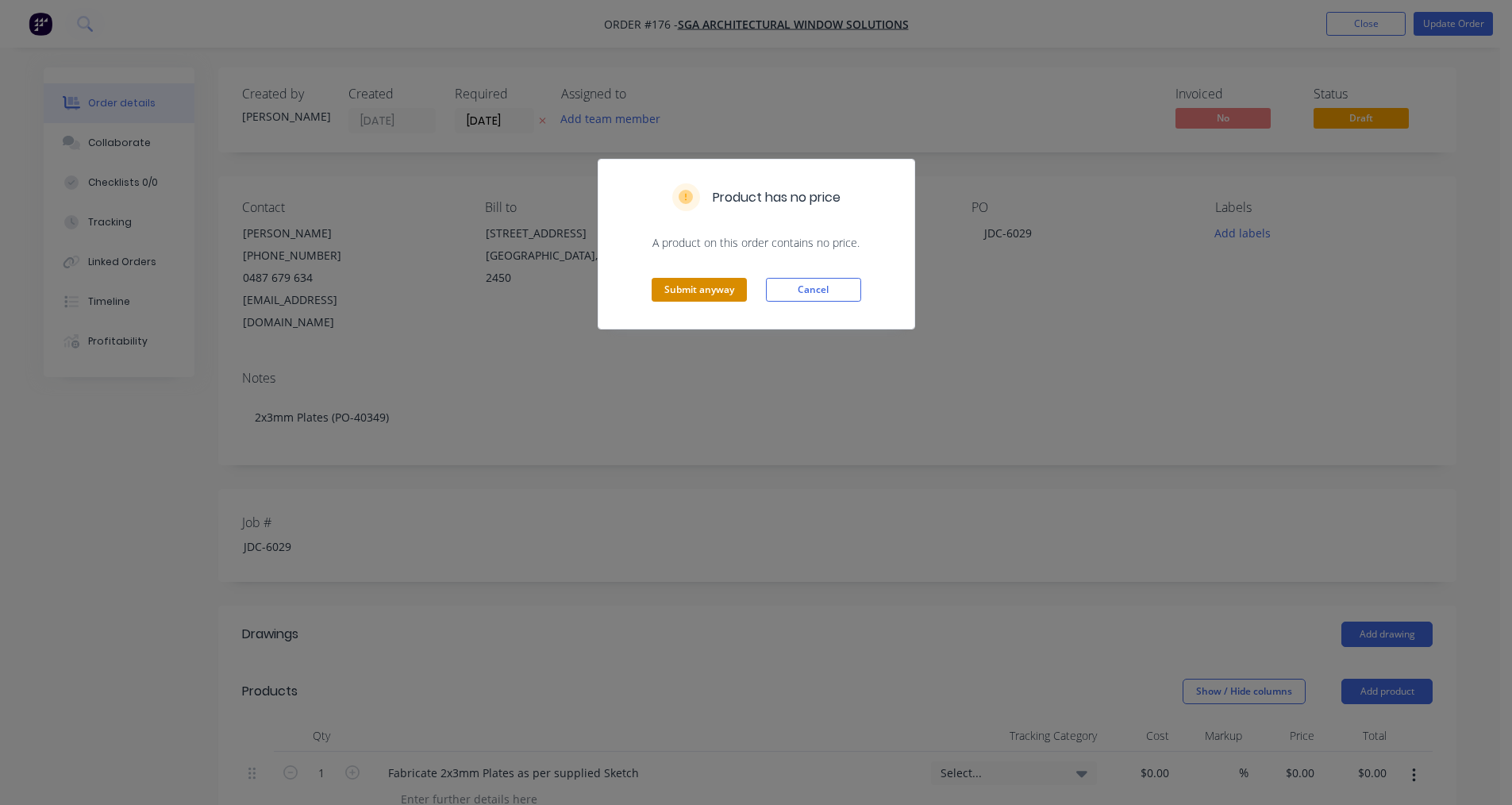
click at [699, 293] on button "Submit anyway" at bounding box center [700, 290] width 96 height 24
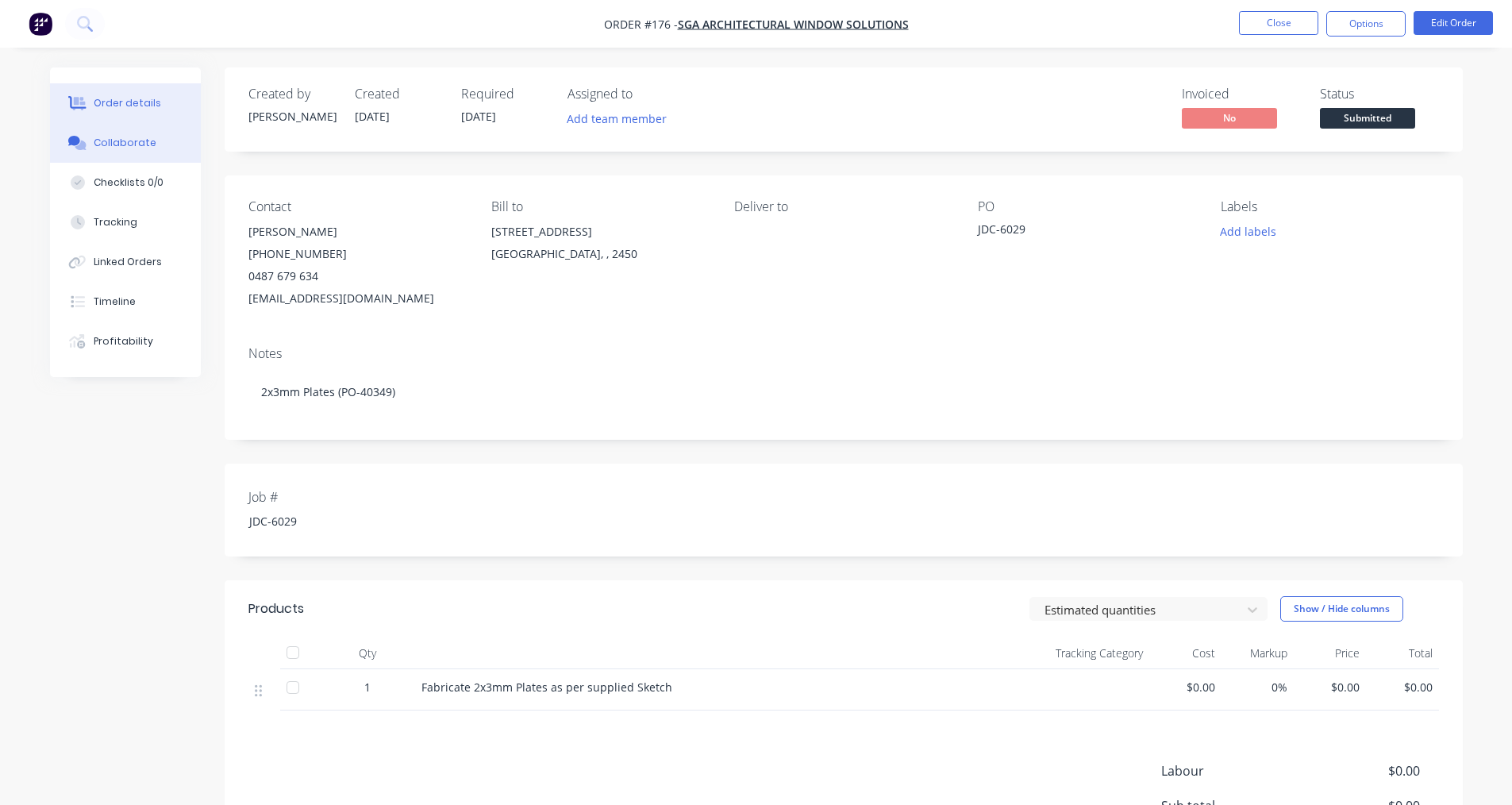
click at [122, 147] on div "Collaborate" at bounding box center [125, 142] width 63 height 14
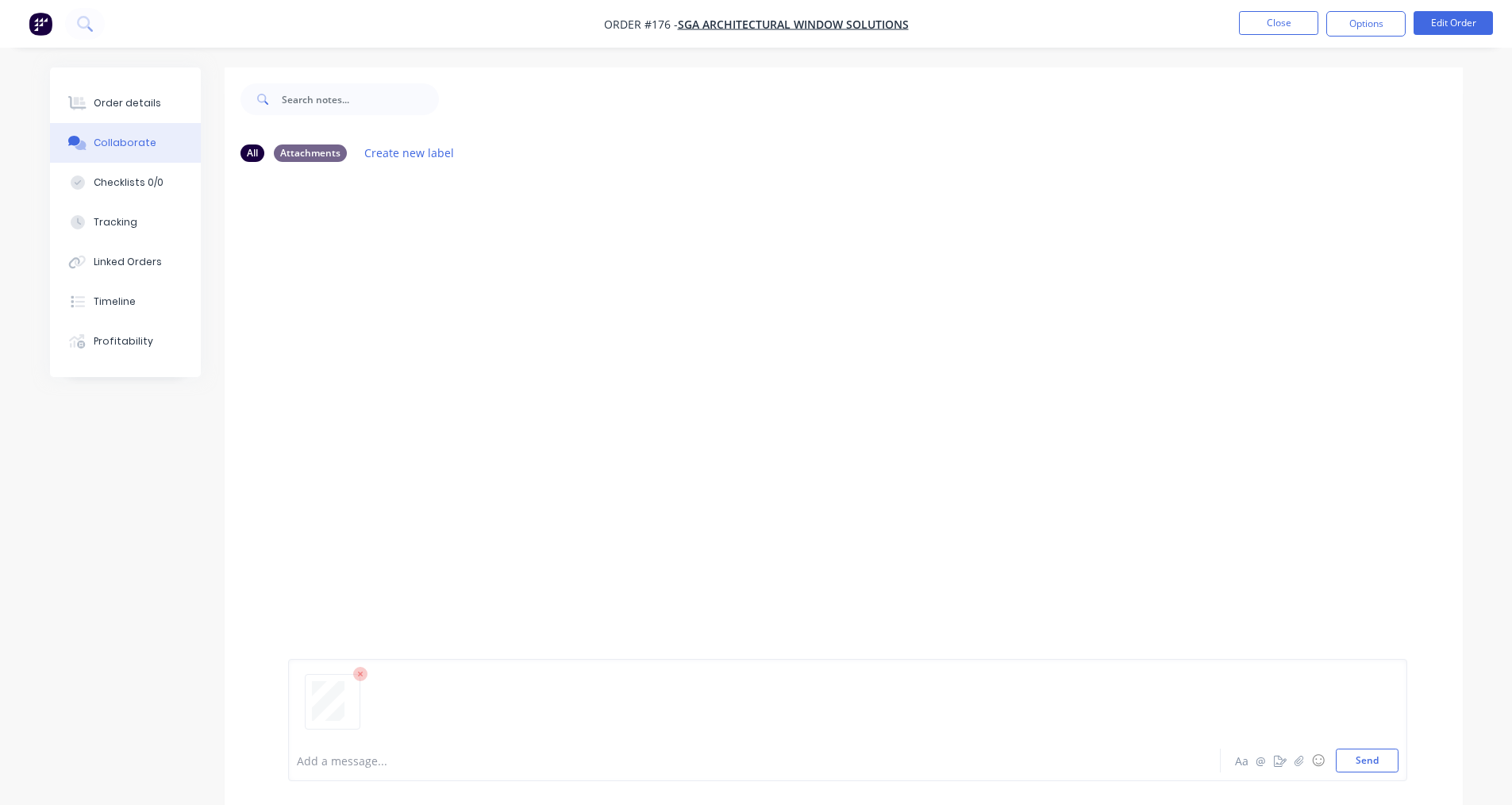
click at [737, 773] on div "Add a message... Aa @ ☺ Send" at bounding box center [847, 720] width 1119 height 122
click at [737, 766] on button "Send" at bounding box center [1368, 760] width 63 height 24
click at [567, 523] on div "EO You 08:31am [DATE] 40349 - All metal Fab - The Shoreline - Ground floor.pdf …" at bounding box center [844, 457] width 1239 height 565
click at [737, 25] on button "Close" at bounding box center [1278, 23] width 79 height 24
